Goal: Information Seeking & Learning: Understand process/instructions

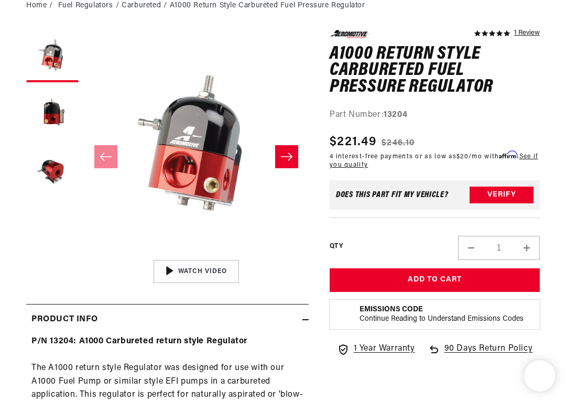
scroll to position [1, 0]
click at [50, 116] on button "Load image 2 in gallery view" at bounding box center [52, 114] width 52 height 52
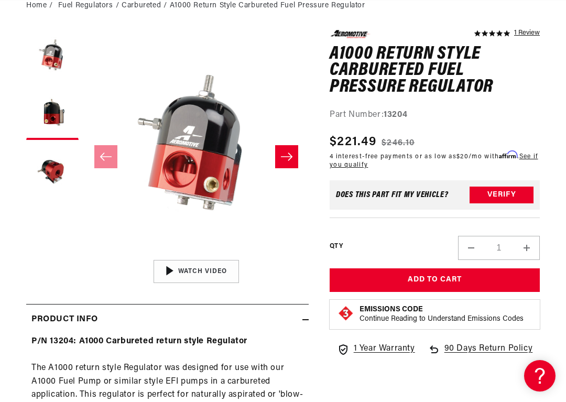
click at [44, 60] on button "Load image 1 in gallery view" at bounding box center [52, 56] width 52 height 52
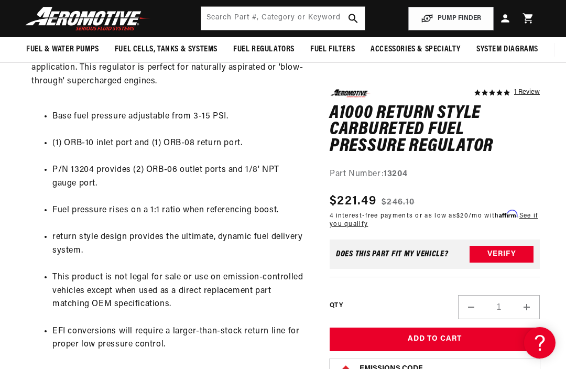
scroll to position [0, 0]
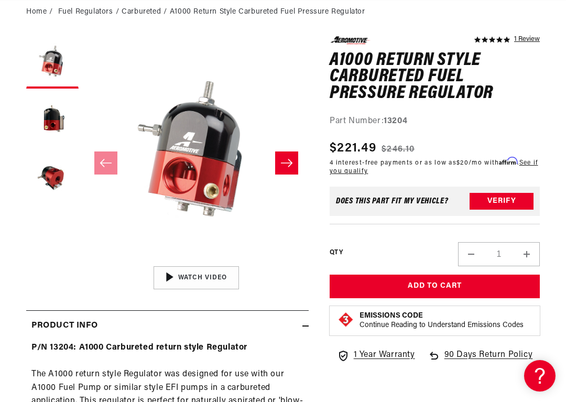
click at [44, 166] on button "Load image 3 in gallery view" at bounding box center [52, 178] width 52 height 52
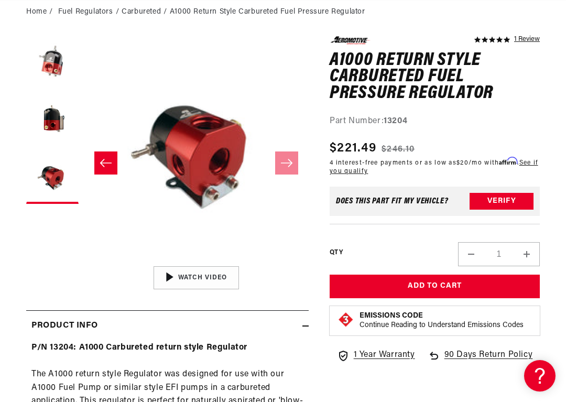
click at [53, 125] on button "Load image 2 in gallery view" at bounding box center [52, 120] width 52 height 52
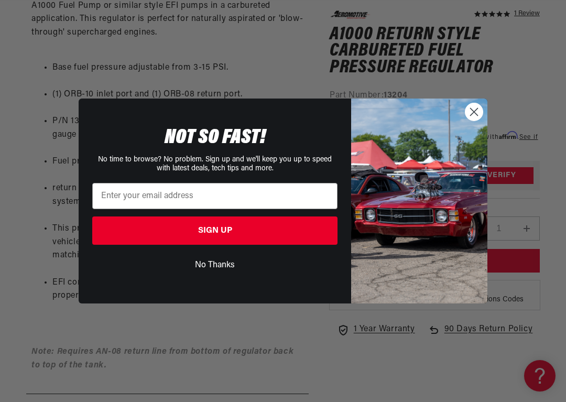
click at [467, 111] on circle "Close dialog" at bounding box center [474, 111] width 17 height 17
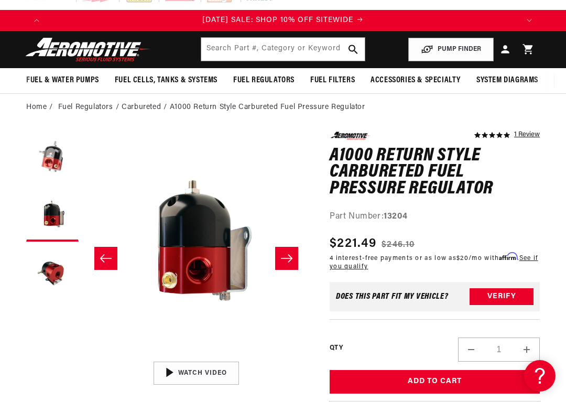
click at [42, 161] on button "Load image 1 in gallery view" at bounding box center [52, 158] width 52 height 52
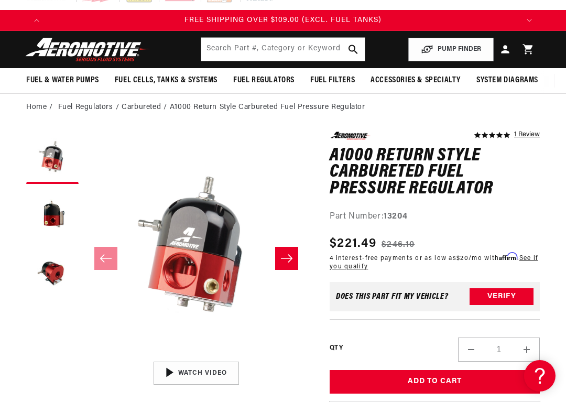
click at [42, 269] on button "Load image 3 in gallery view" at bounding box center [52, 273] width 52 height 52
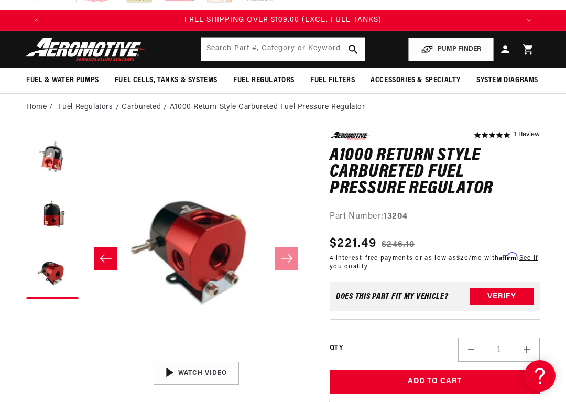
click at [52, 221] on button "Load image 2 in gallery view" at bounding box center [52, 215] width 52 height 52
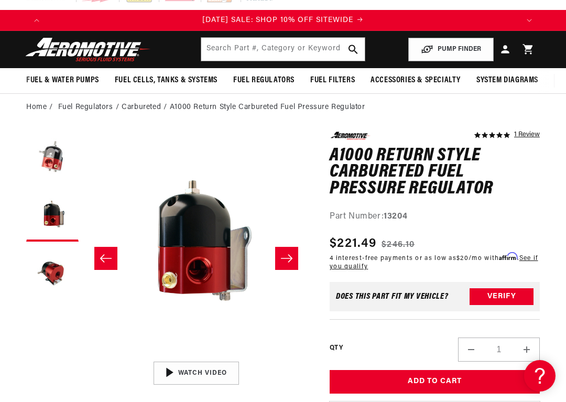
click at [46, 164] on button "Load image 1 in gallery view" at bounding box center [52, 158] width 52 height 52
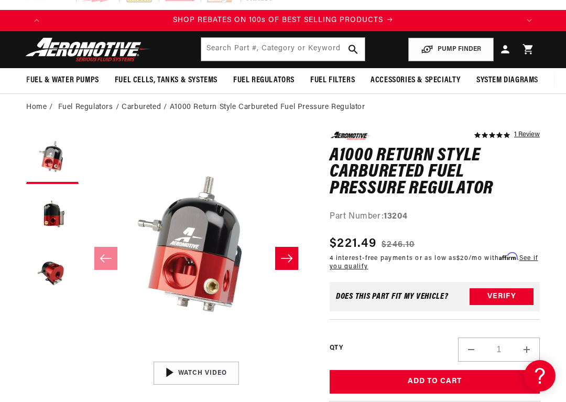
click at [288, 260] on icon "Slide right" at bounding box center [286, 258] width 13 height 10
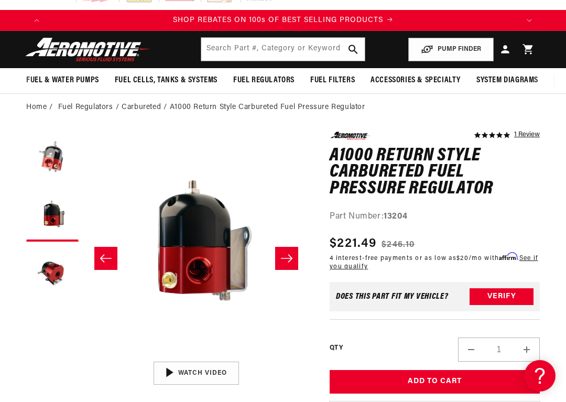
click at [289, 264] on button "Slide right" at bounding box center [286, 258] width 23 height 23
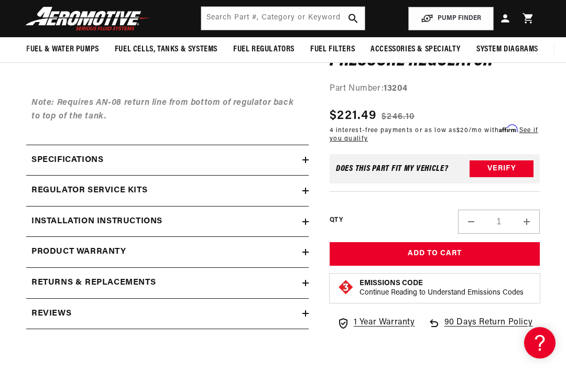
click at [47, 215] on h2 "Installation Instructions" at bounding box center [96, 222] width 131 height 14
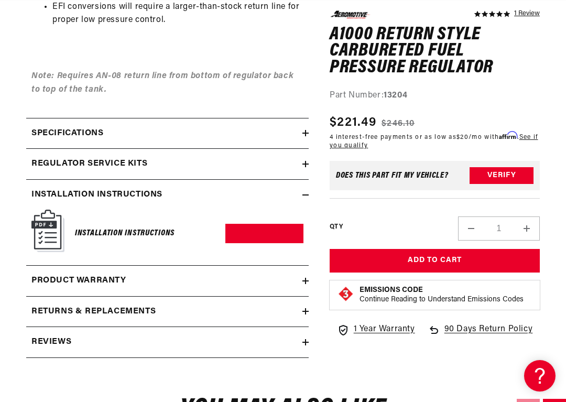
click at [45, 219] on img at bounding box center [47, 231] width 33 height 42
click at [97, 226] on h6 "Installation Instructions" at bounding box center [125, 233] width 100 height 14
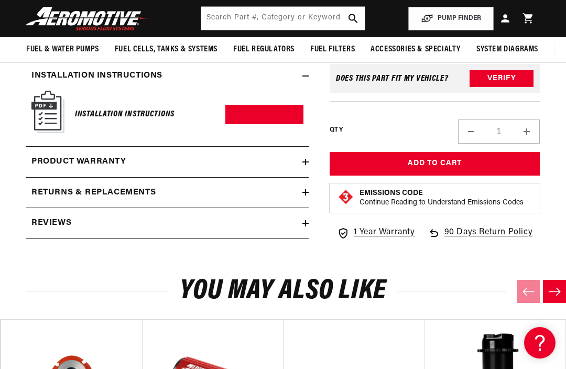
click at [51, 217] on h2 "Reviews" at bounding box center [51, 224] width 40 height 14
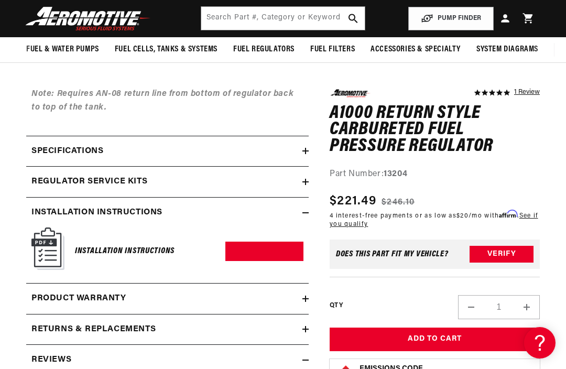
click at [50, 175] on h2 "Regulator Service Kits" at bounding box center [89, 182] width 116 height 14
